Goal: Information Seeking & Learning: Learn about a topic

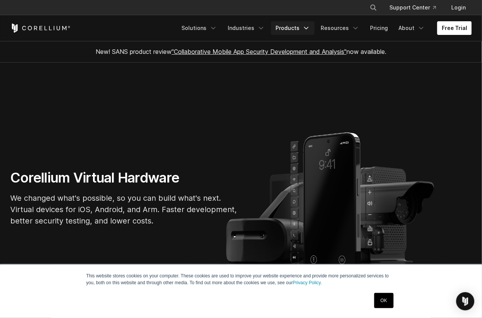
click at [296, 28] on link "Products" at bounding box center [293, 28] width 44 height 14
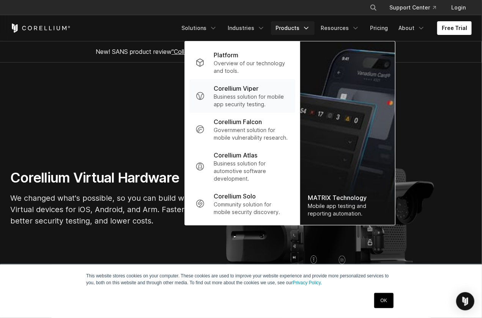
click at [251, 92] on p "Corellium Viper" at bounding box center [236, 88] width 45 height 9
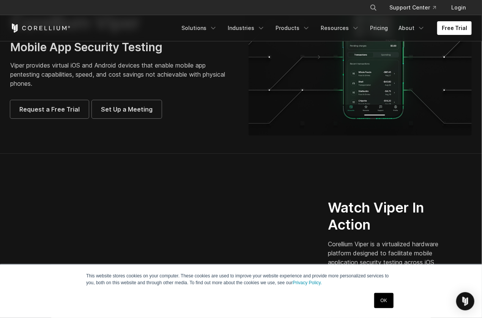
scroll to position [152, 0]
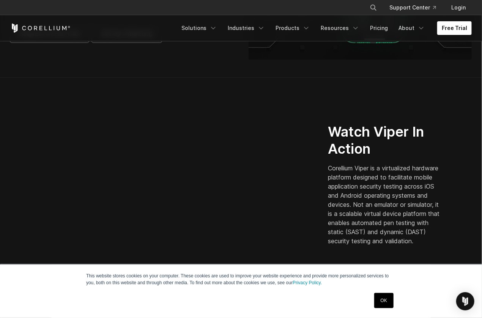
click at [386, 302] on link "OK" at bounding box center [383, 300] width 19 height 15
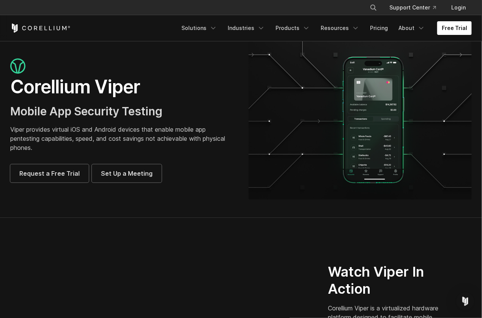
scroll to position [0, 0]
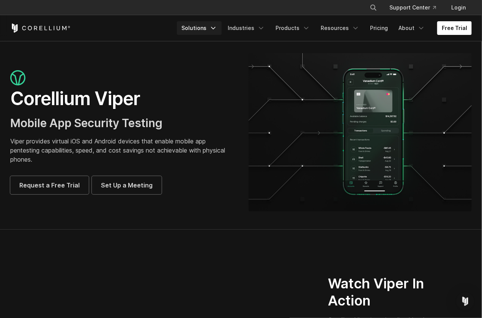
click at [217, 30] on icon "Navigation Menu" at bounding box center [213, 28] width 8 height 8
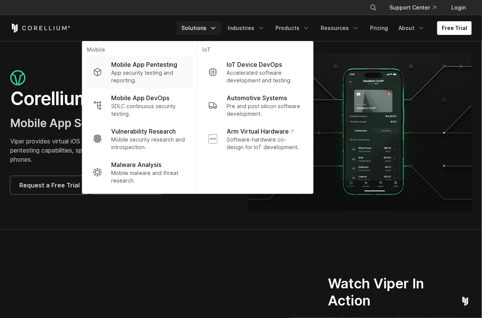
click at [160, 69] on p "App security testing and reporting." at bounding box center [148, 76] width 75 height 15
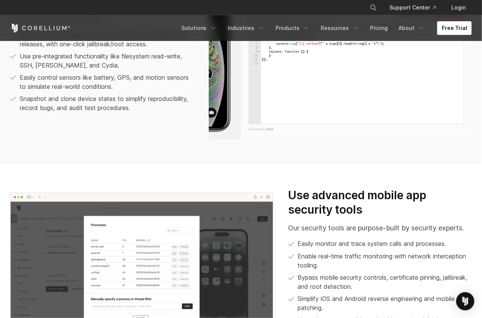
scroll to position [645, 0]
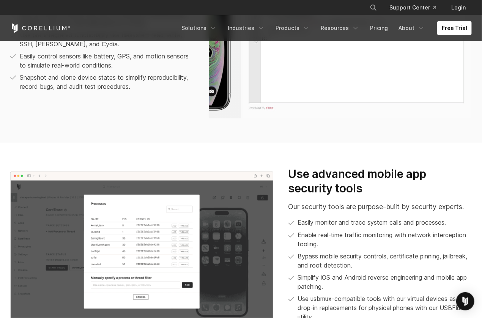
click at [354, 183] on h3 "Use advanced mobile app security tools" at bounding box center [379, 181] width 183 height 28
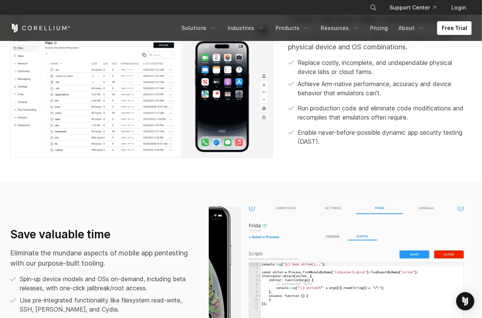
scroll to position [0, 0]
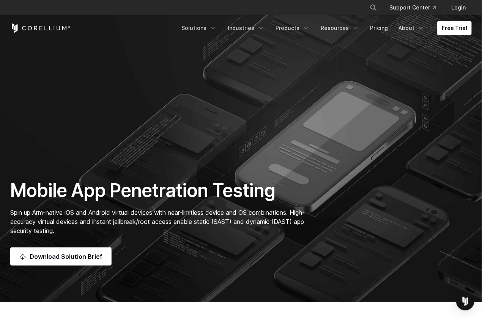
click at [298, 71] on section "Mobile App Penetration Testing Spin up Arm-native iOS and Android virtual devic…" at bounding box center [241, 151] width 482 height 302
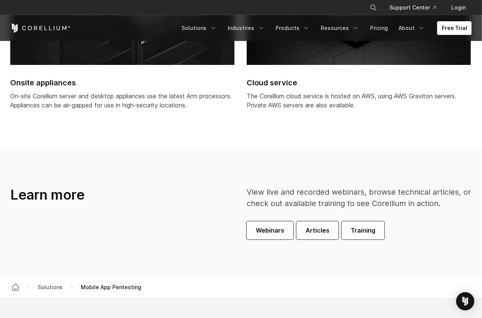
scroll to position [2162, 0]
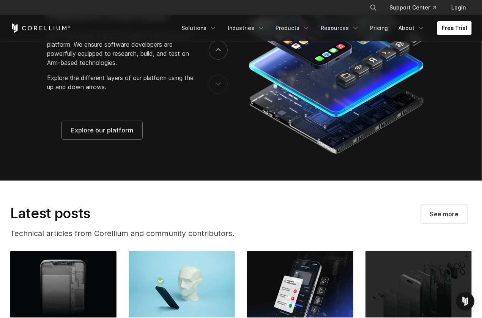
scroll to position [1289, 0]
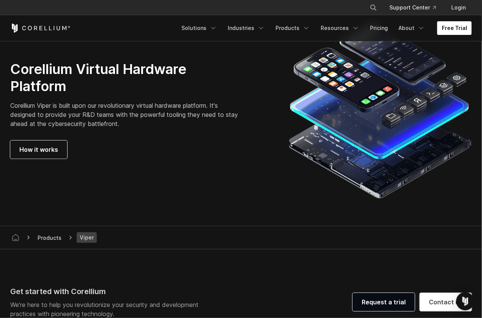
scroll to position [2086, 0]
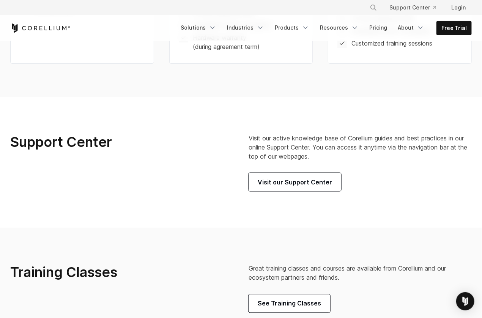
scroll to position [455, 0]
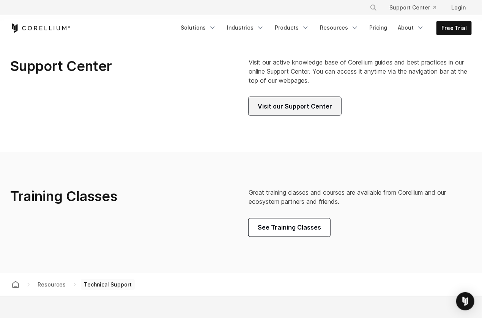
click at [277, 111] on span "Visit our Support Center" at bounding box center [295, 106] width 74 height 9
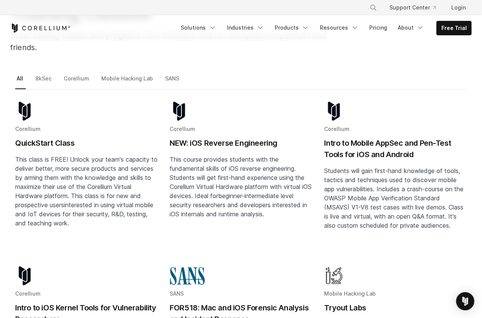
scroll to position [76, 0]
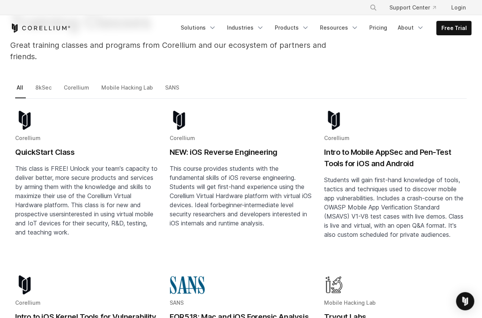
click at [67, 201] on span "This class is FREE! Unlock your team's capacity to deliver better, more secure …" at bounding box center [86, 191] width 142 height 53
click at [79, 83] on link "Corellium" at bounding box center [77, 91] width 30 height 16
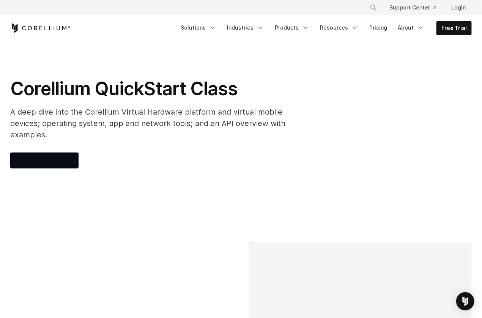
click at [135, 152] on div at bounding box center [161, 160] width 303 height 16
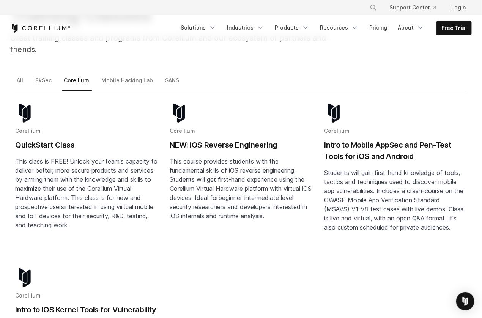
scroll to position [76, 0]
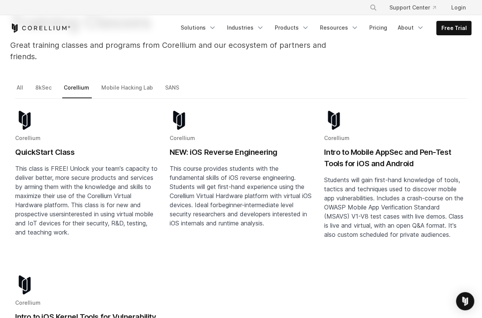
click at [198, 169] on p "This course provides students with the fundamental skills of iOS reverse engine…" at bounding box center [241, 196] width 142 height 64
click at [113, 83] on link "Mobile Hacking Lab" at bounding box center [128, 91] width 56 height 16
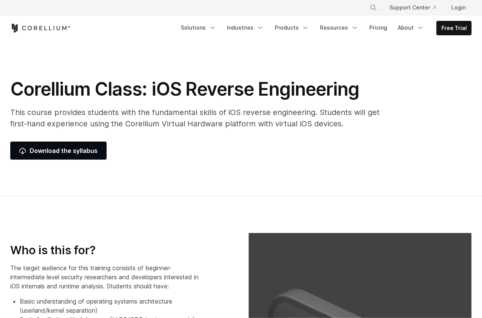
select select "**********"
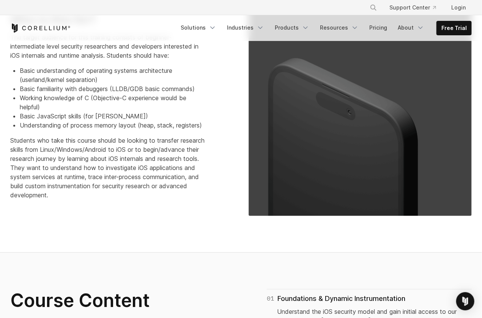
scroll to position [228, 0]
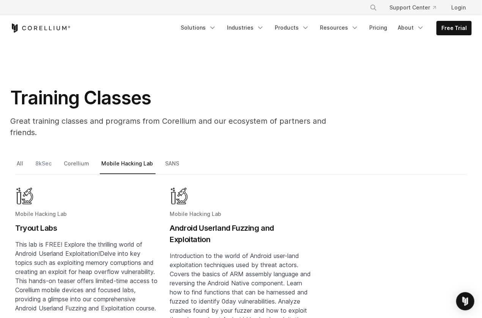
click at [41, 159] on link "8kSec" at bounding box center [44, 167] width 20 height 16
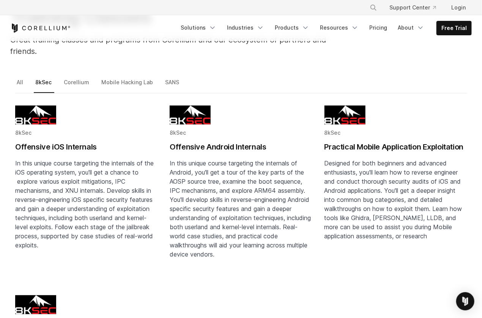
scroll to position [76, 0]
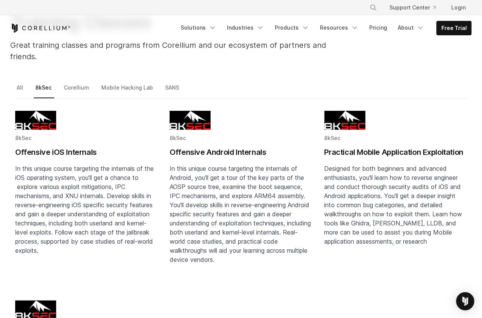
click at [84, 146] on h2 "Offensive iOS Internals" at bounding box center [86, 151] width 142 height 11
click at [166, 83] on link "SANS" at bounding box center [172, 91] width 18 height 16
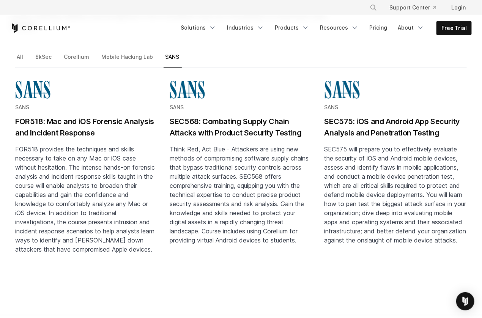
scroll to position [76, 0]
